Goal: Information Seeking & Learning: Learn about a topic

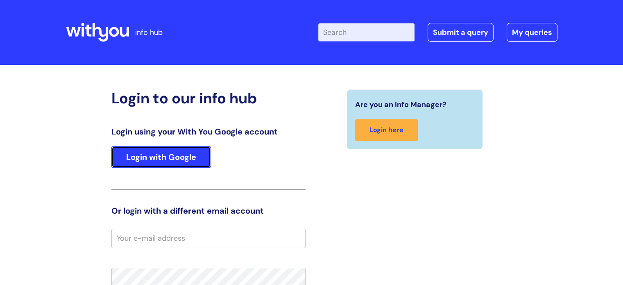
click at [171, 158] on link "Login with Google" at bounding box center [161, 156] width 100 height 21
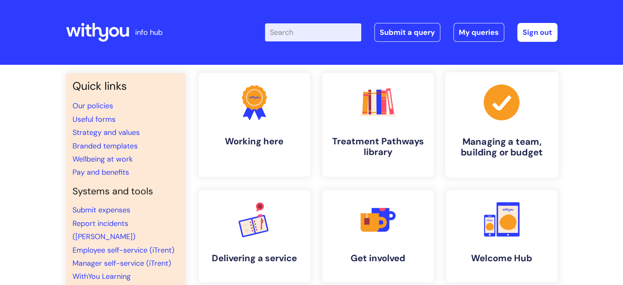
click at [503, 143] on h4 "Managing a team, building or budget" at bounding box center [502, 147] width 100 height 22
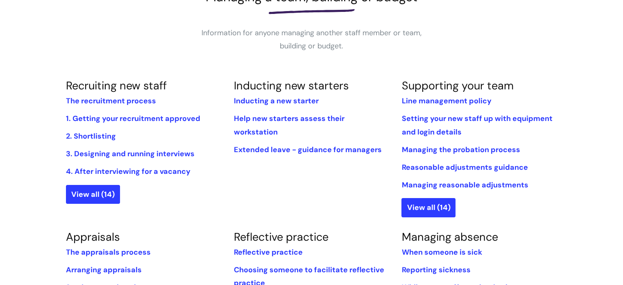
scroll to position [139, 0]
click at [93, 193] on link "View all (14)" at bounding box center [93, 194] width 54 height 19
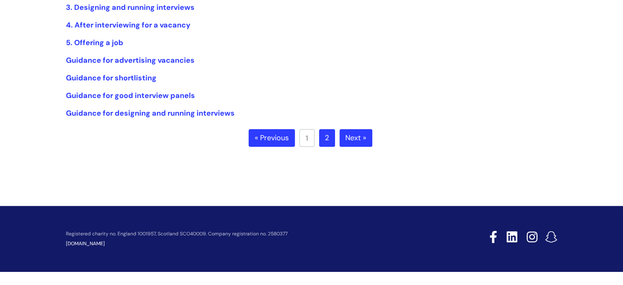
scroll to position [155, 0]
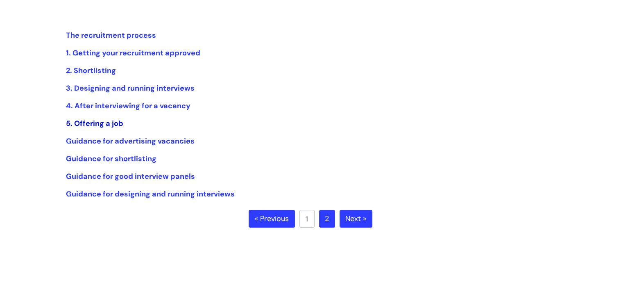
click at [111, 123] on link "5. Offering a job" at bounding box center [94, 123] width 57 height 10
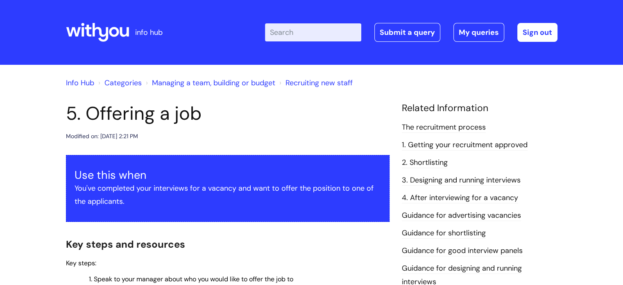
click at [333, 33] on input "Enter your search term here..." at bounding box center [313, 32] width 96 height 18
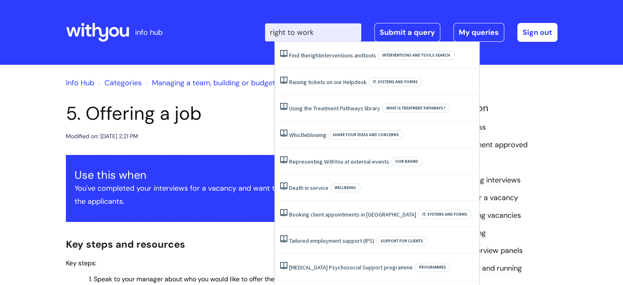
type input "right to work"
click button "Search" at bounding box center [0, 0] width 0 height 0
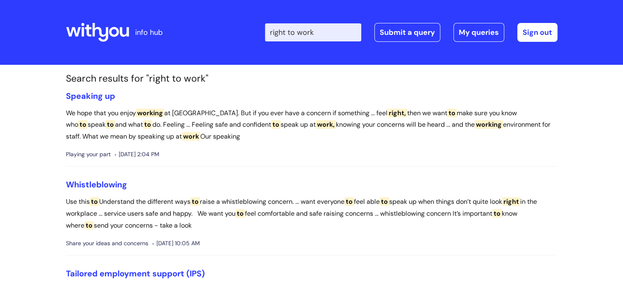
click at [102, 34] on icon at bounding box center [97, 33] width 63 height 20
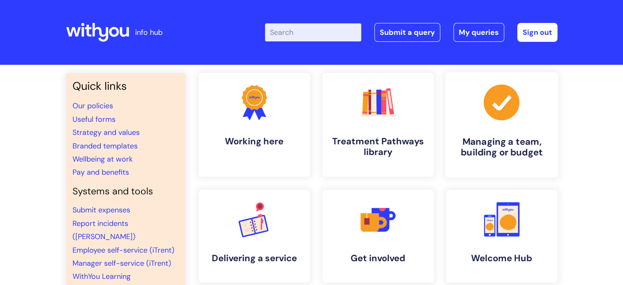
click at [514, 147] on h4 "Managing a team, building or budget" at bounding box center [502, 147] width 100 height 22
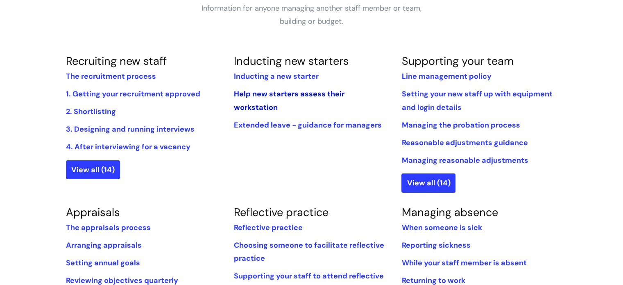
scroll to position [165, 0]
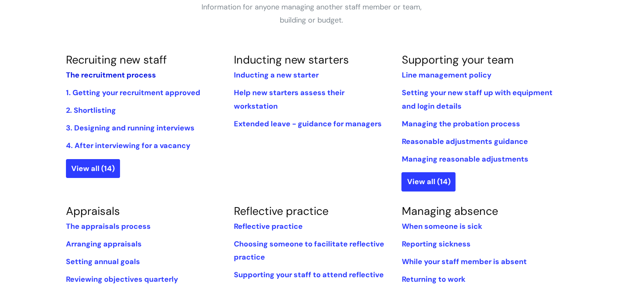
click at [124, 75] on link "The recruitment process" at bounding box center [111, 75] width 90 height 10
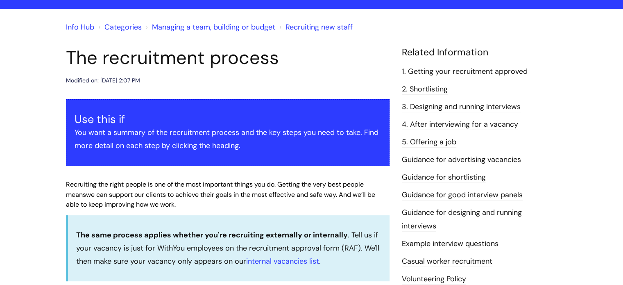
scroll to position [55, 0]
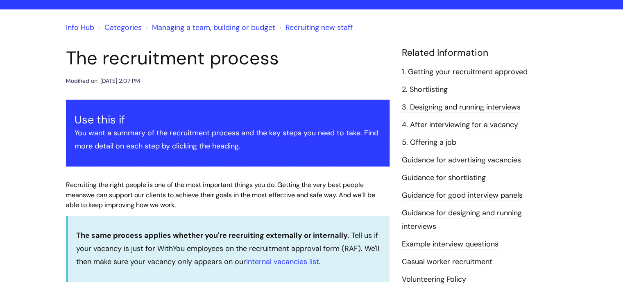
click at [439, 123] on link "4. After interviewing for a vacancy" at bounding box center [460, 125] width 116 height 11
